Goal: Transaction & Acquisition: Purchase product/service

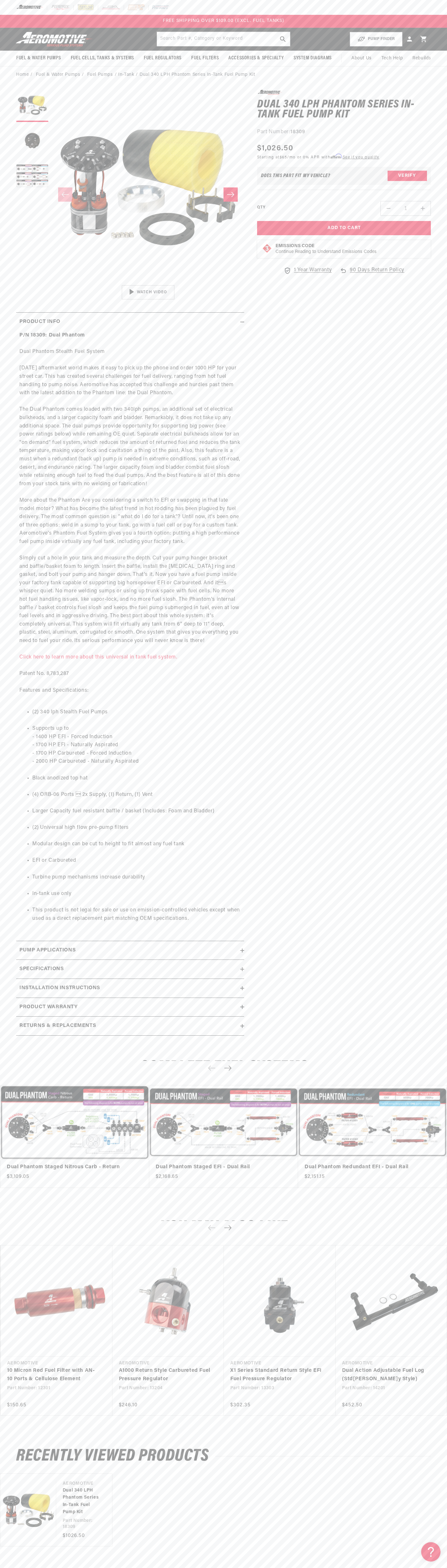
click at [158, 13] on div at bounding box center [224, 7] width 447 height 15
click at [433, 602] on section "0.0 star rating Write a review Dual 340 LPH Phantom Series In-Tank Fuel Pump Ki…" at bounding box center [224, 565] width 447 height 963
click at [222, 1563] on html "Skip to content Your cart Your cart is empty Loading... You may also like Subto…" at bounding box center [224, 784] width 447 height 1568
click at [30, 93] on button "Load image 1 in gallery view" at bounding box center [32, 105] width 32 height 32
